Goal: Browse casually: Explore the website without a specific task or goal

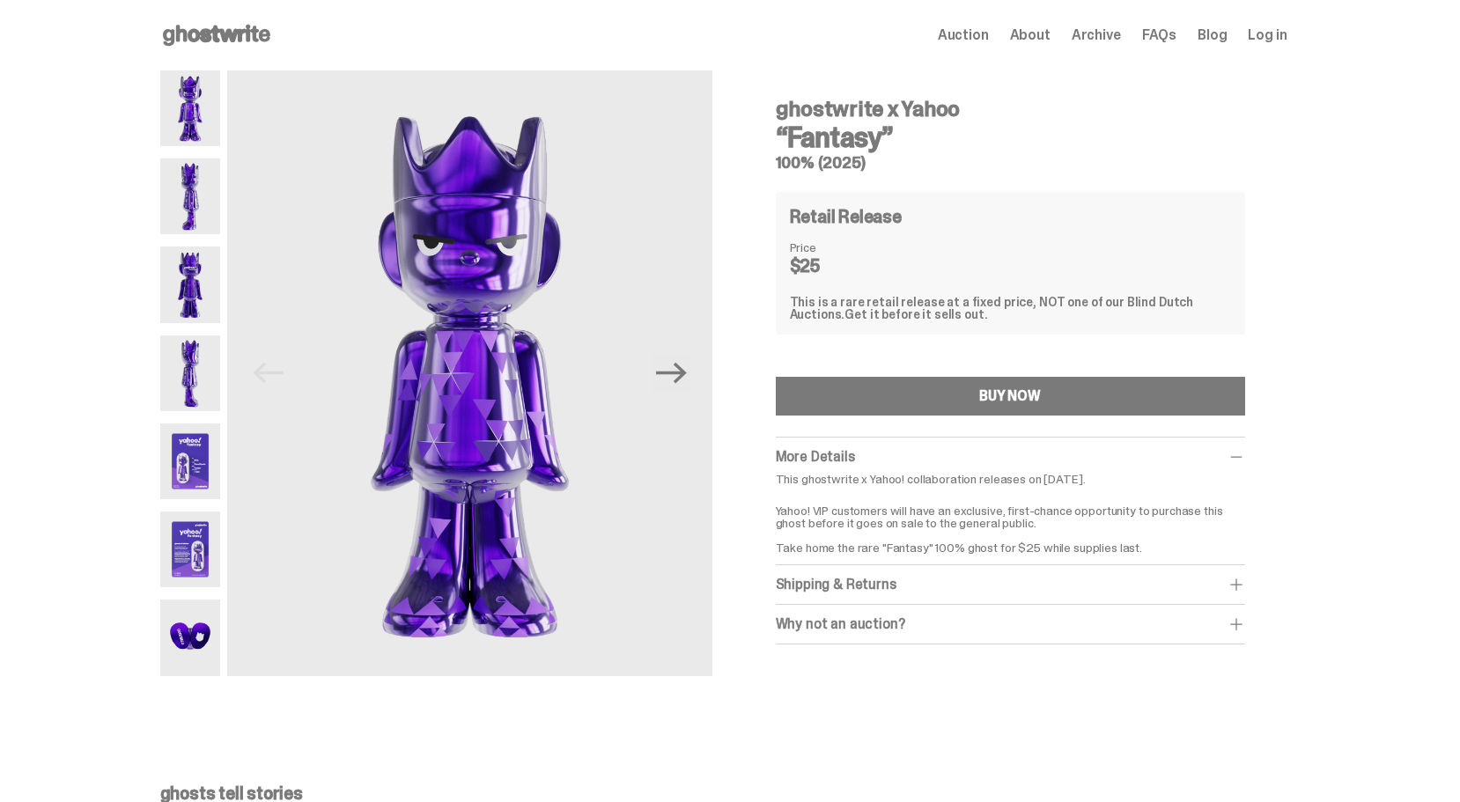
click at [195, 199] on img at bounding box center [190, 196] width 61 height 76
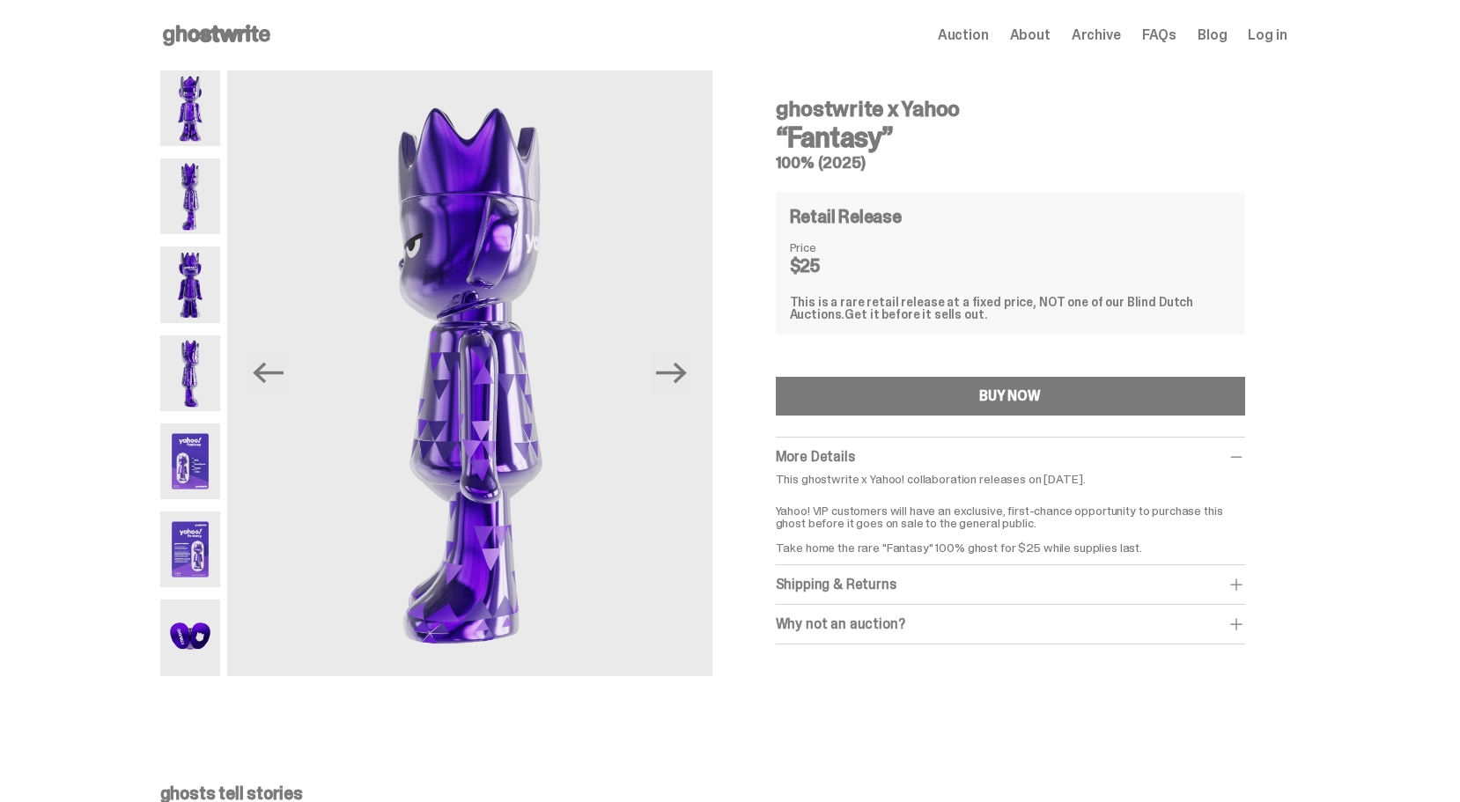
click at [201, 272] on img at bounding box center [190, 285] width 61 height 76
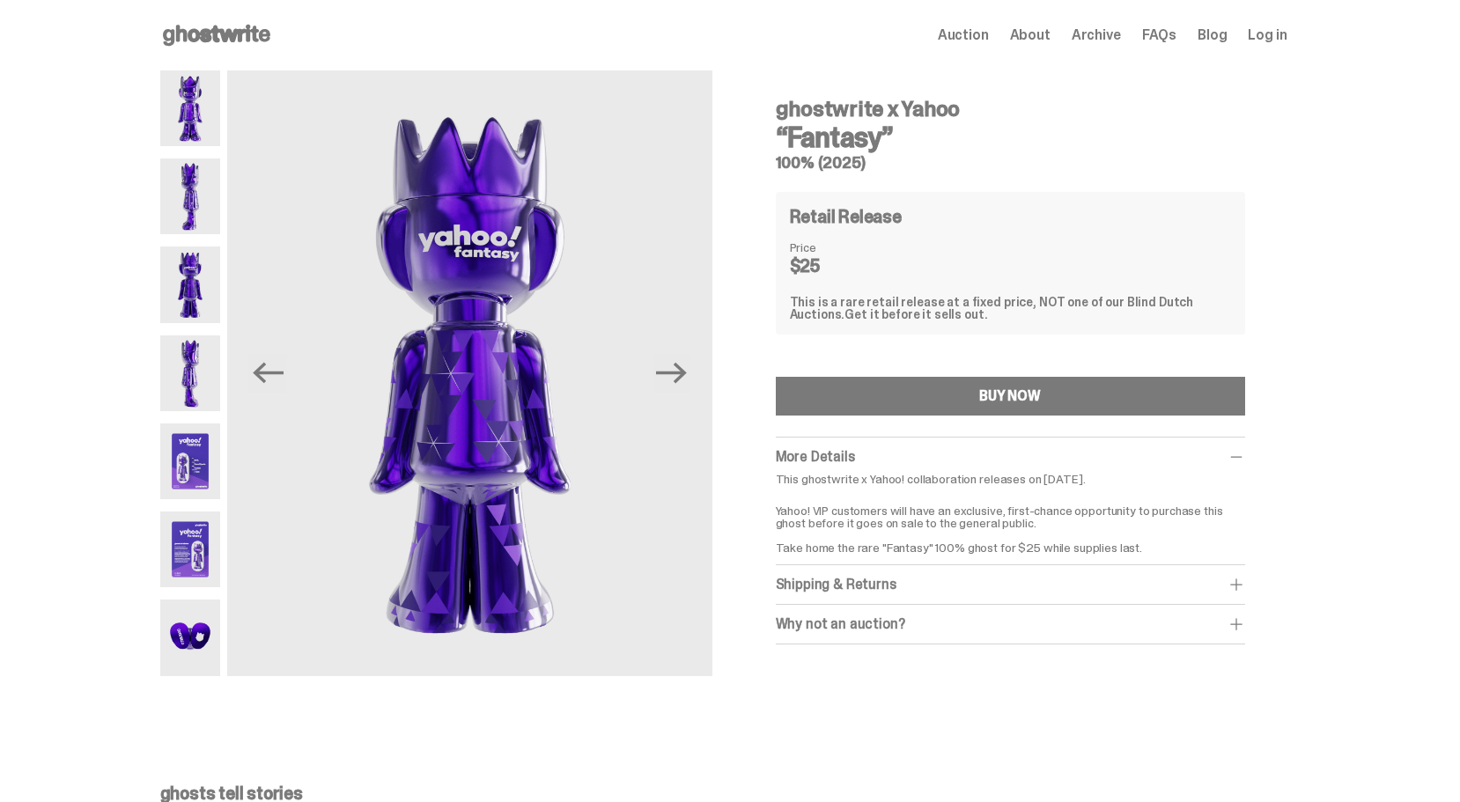
click at [197, 372] on img at bounding box center [190, 373] width 61 height 76
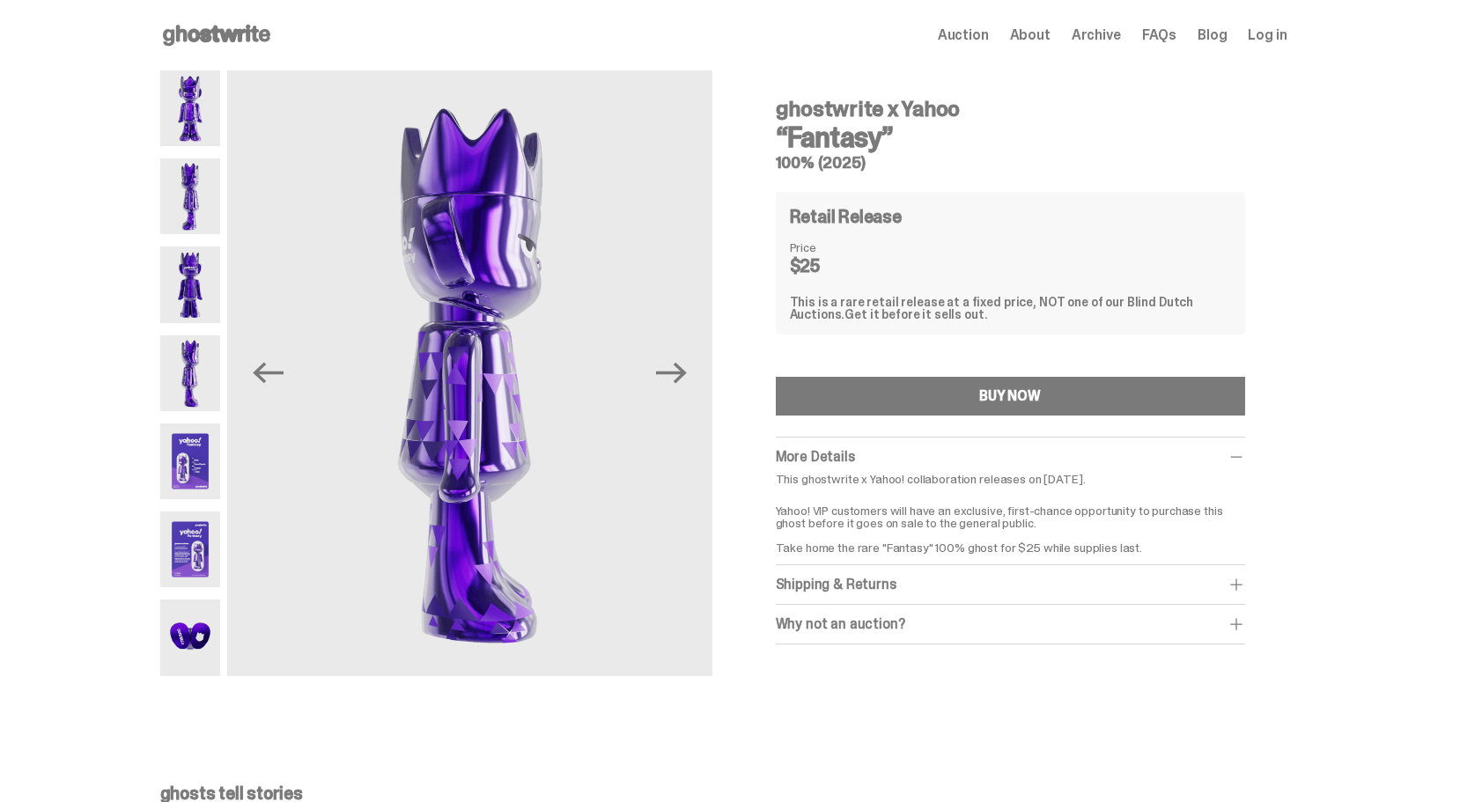
click at [194, 460] on img at bounding box center [190, 461] width 61 height 76
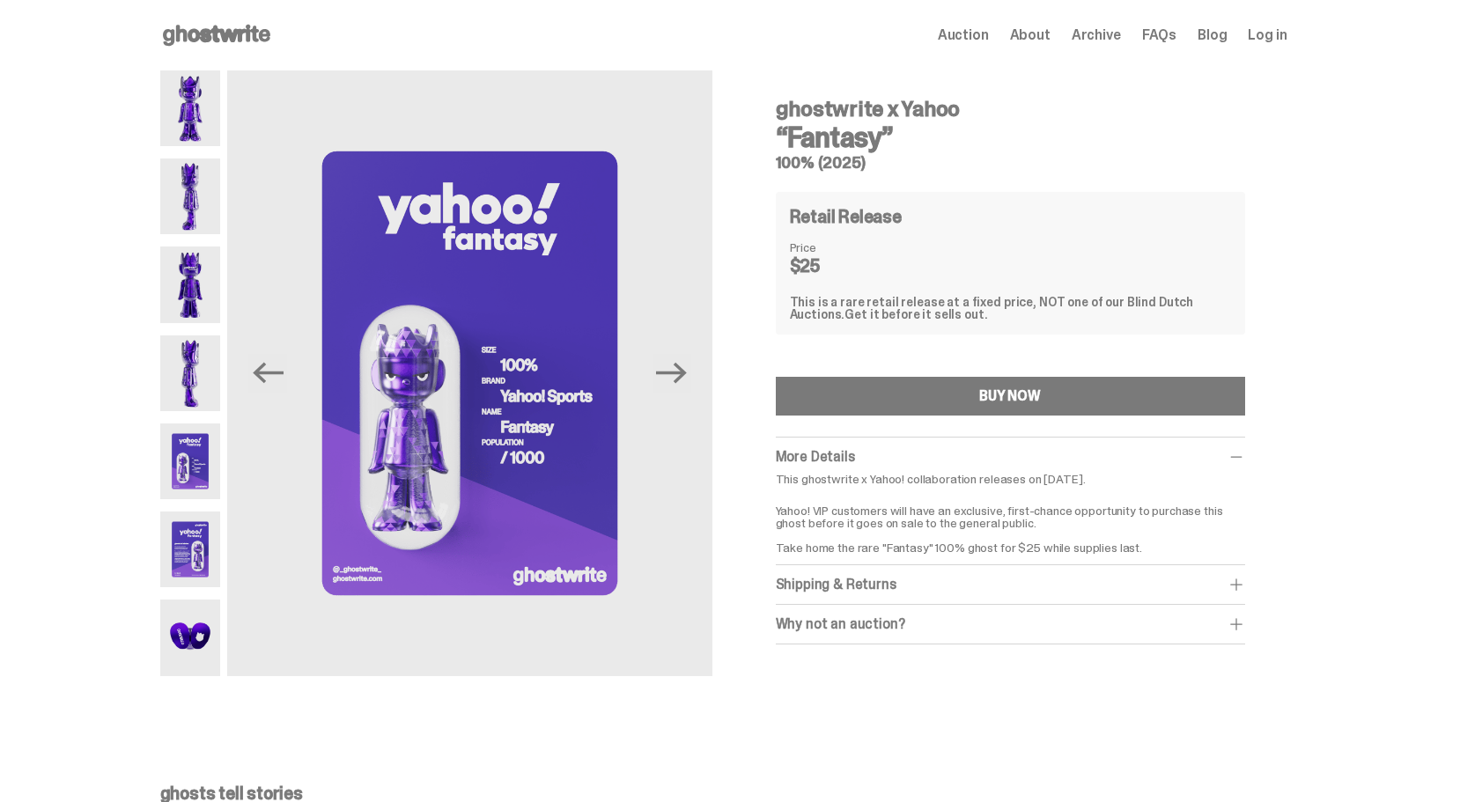
click at [202, 545] on img at bounding box center [190, 550] width 61 height 76
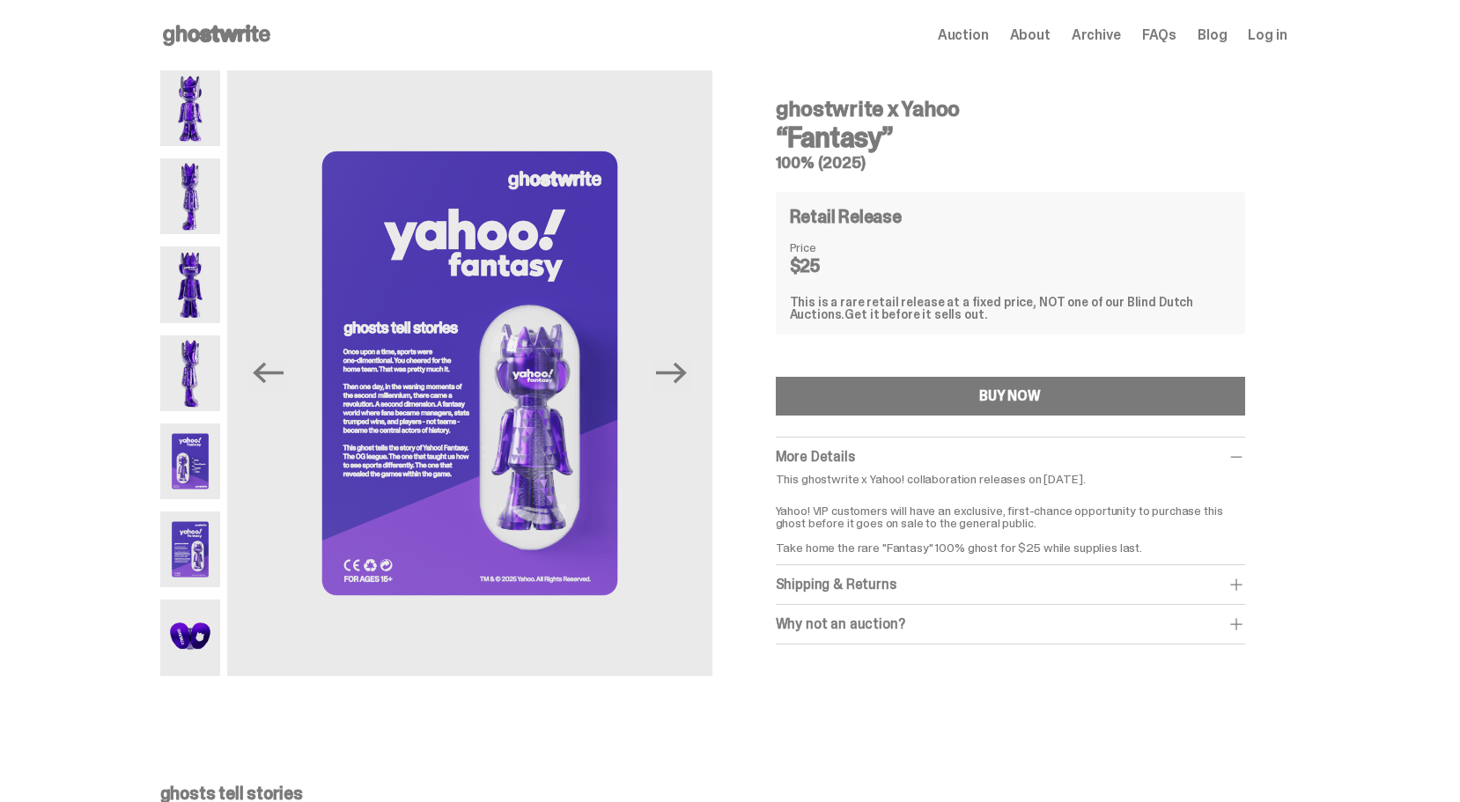
click at [189, 644] on img at bounding box center [190, 638] width 61 height 76
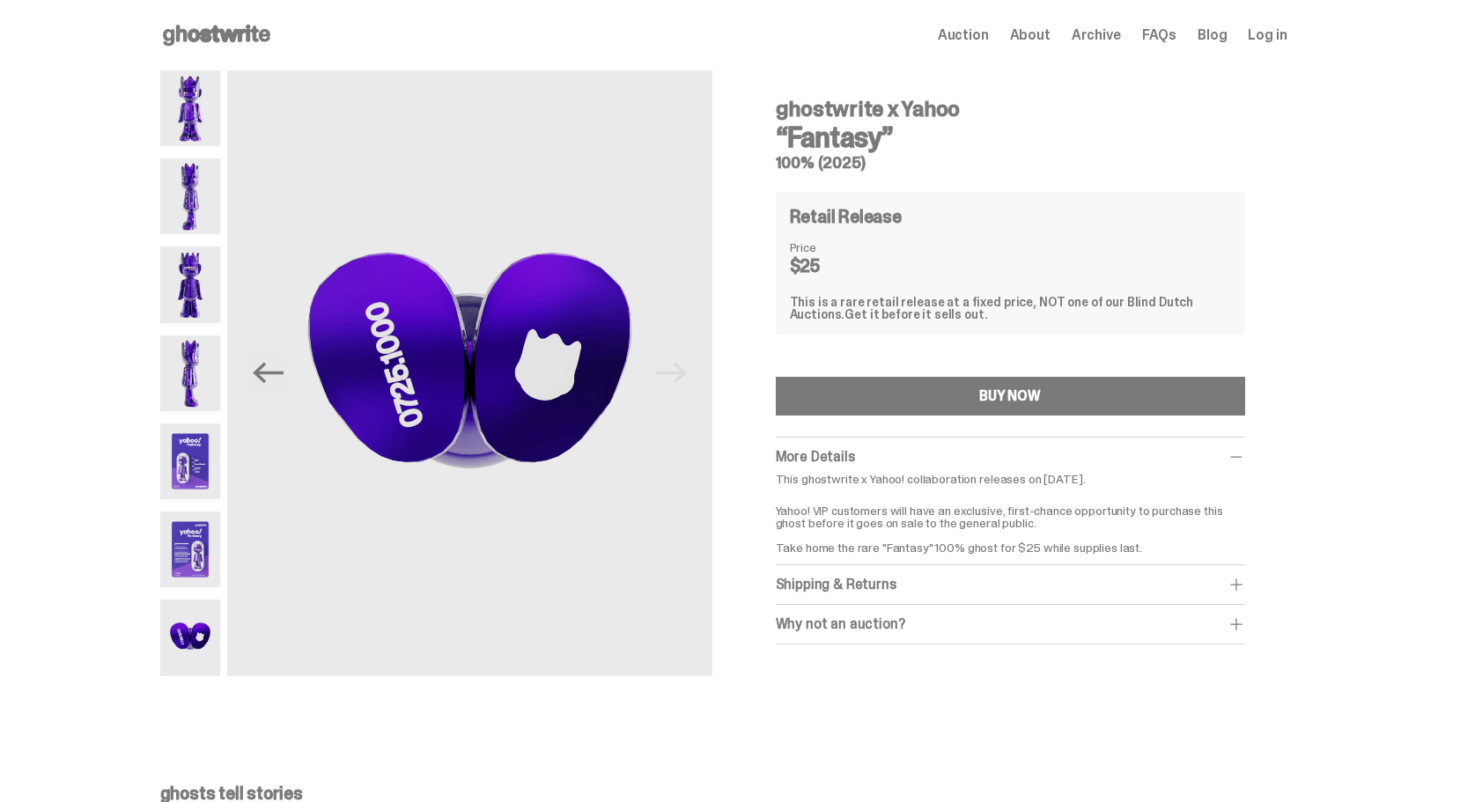
click at [248, 40] on icon at bounding box center [216, 35] width 113 height 28
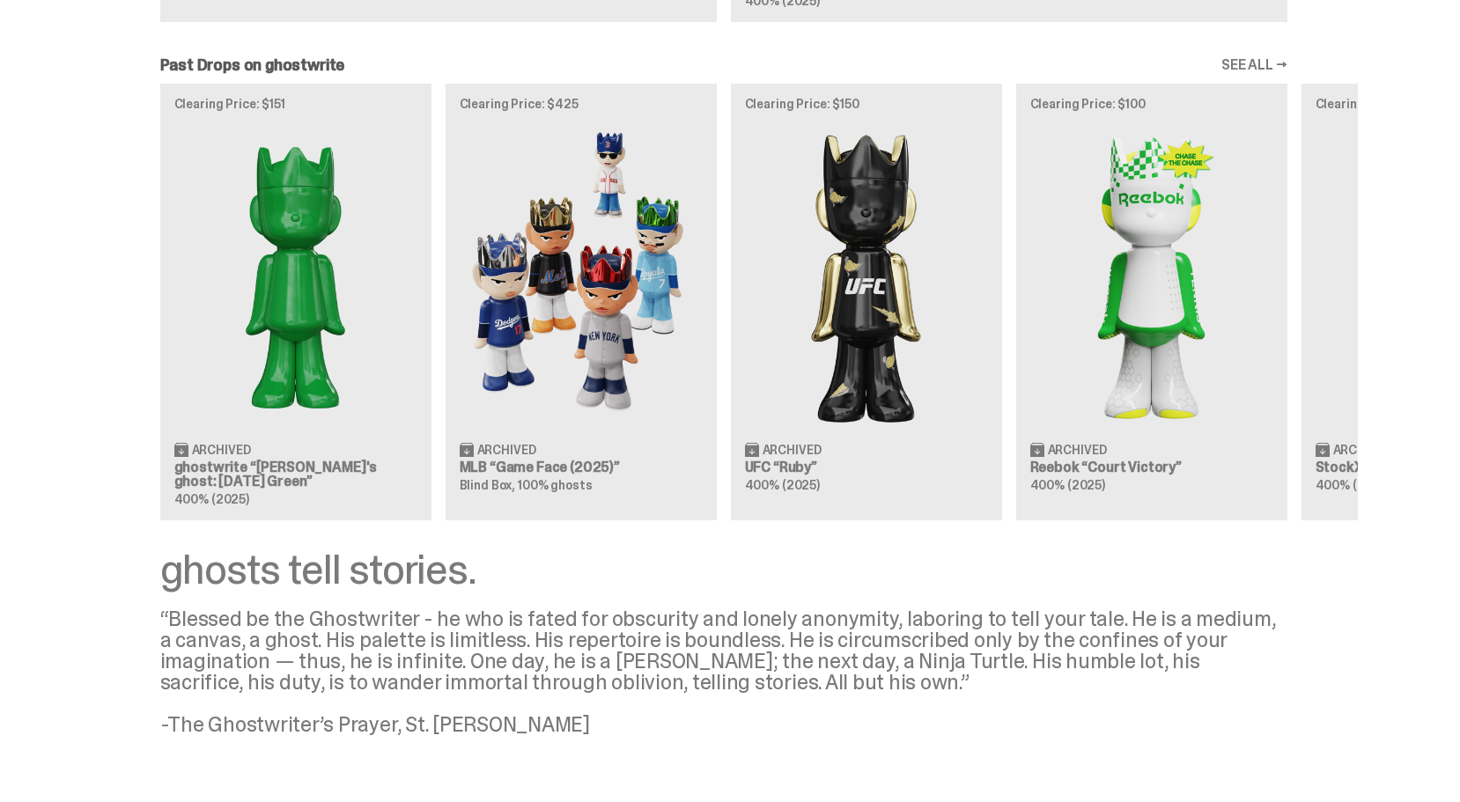
scroll to position [1546, 0]
